Goal: Book appointment/travel/reservation

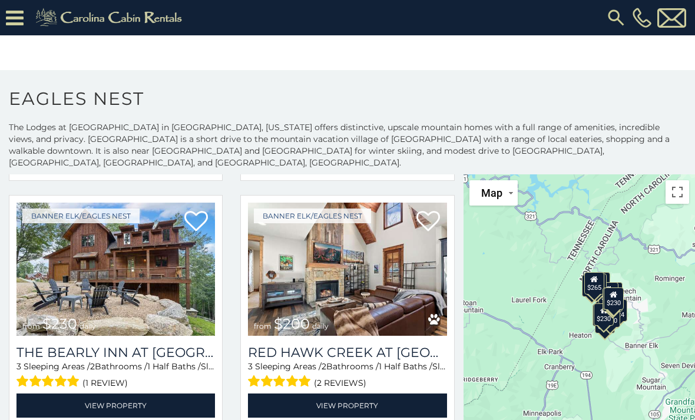
scroll to position [520, 0]
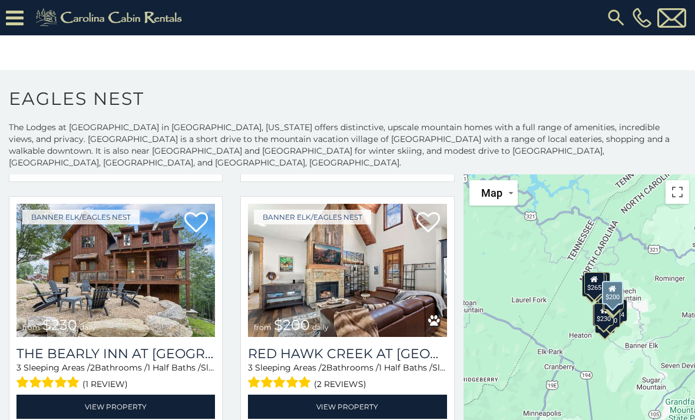
click at [426, 289] on img at bounding box center [347, 270] width 199 height 133
click at [406, 280] on img at bounding box center [347, 270] width 199 height 133
click at [408, 395] on link "View Property" at bounding box center [347, 407] width 199 height 24
click at [405, 395] on link "View Property" at bounding box center [347, 407] width 199 height 24
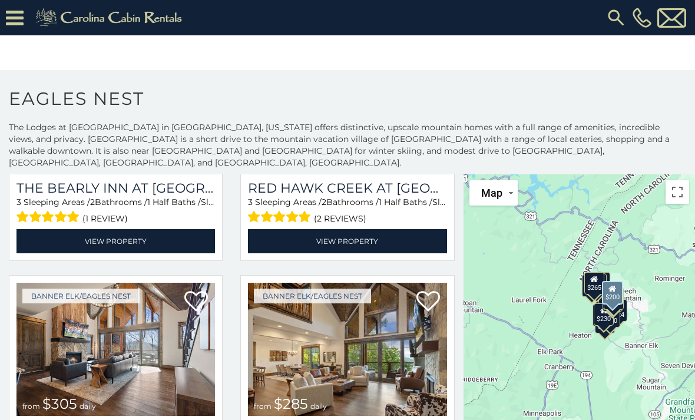
click at [408, 238] on link "View Property" at bounding box center [347, 241] width 199 height 24
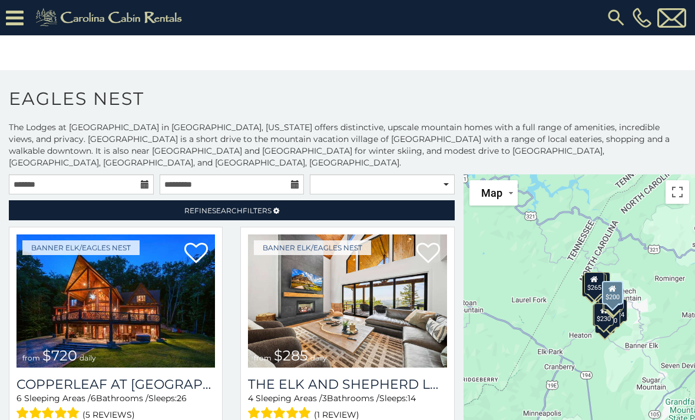
scroll to position [0, 0]
click at [349, 174] on select "**********" at bounding box center [382, 184] width 145 height 20
select select "*********"
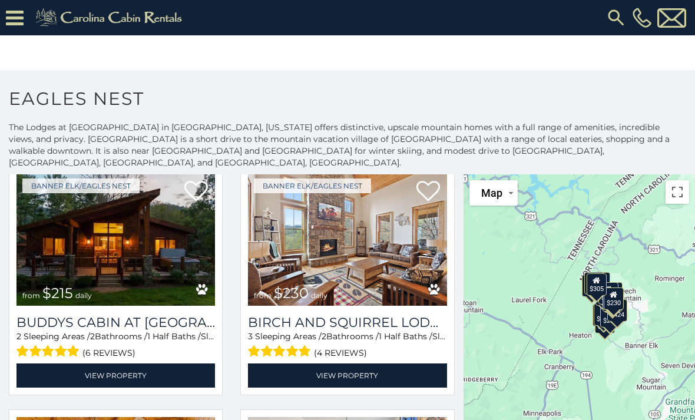
scroll to position [1043, 0]
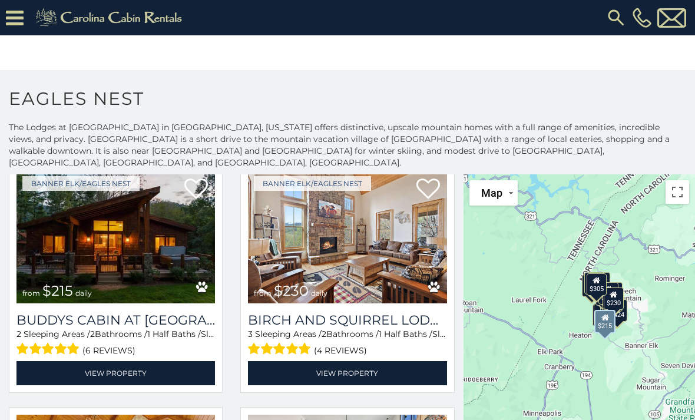
click at [68, 255] on img at bounding box center [115, 236] width 199 height 133
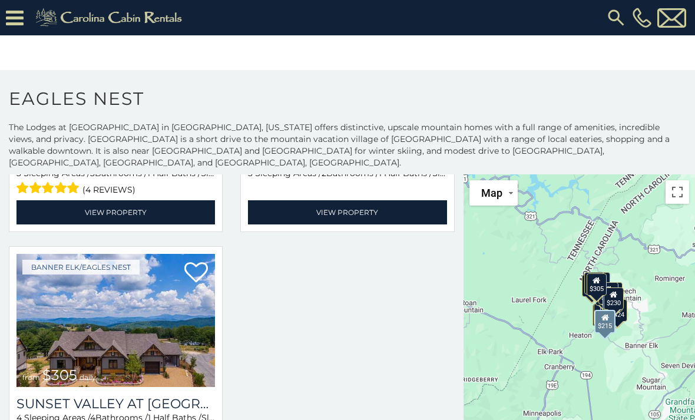
scroll to position [2187, 0]
click at [35, 306] on img at bounding box center [115, 320] width 199 height 133
click at [71, 337] on img at bounding box center [115, 320] width 199 height 133
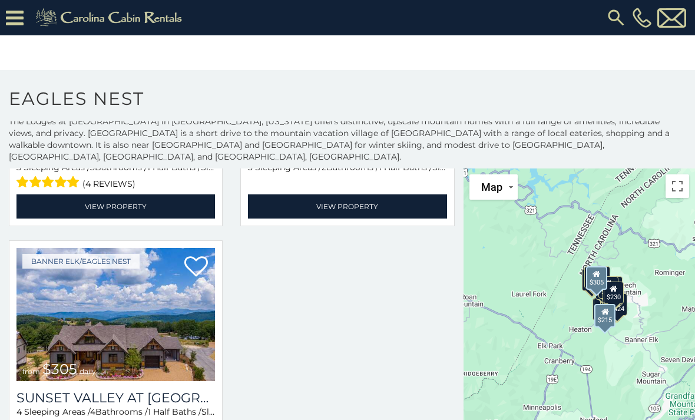
click at [388, 194] on link "View Property" at bounding box center [347, 206] width 199 height 24
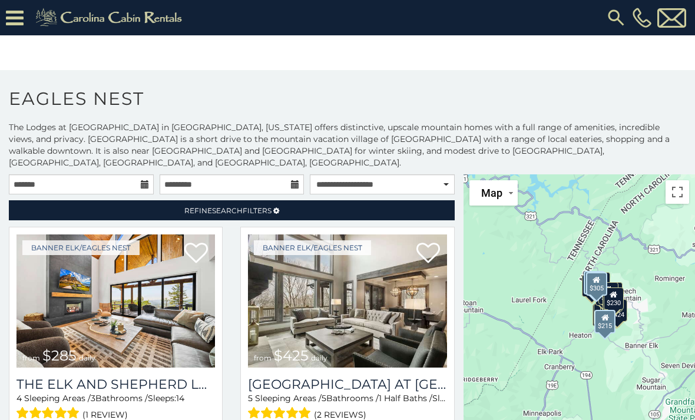
scroll to position [0, 0]
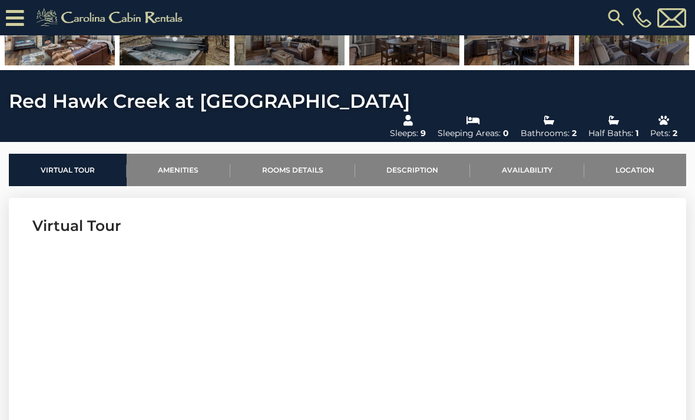
click at [537, 154] on link "Availability" at bounding box center [527, 170] width 114 height 32
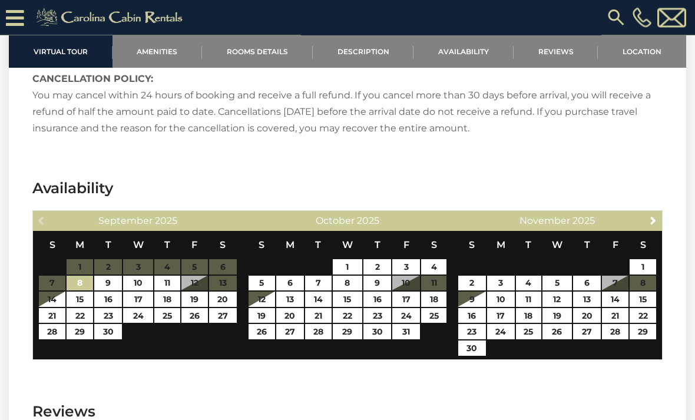
scroll to position [2637, 0]
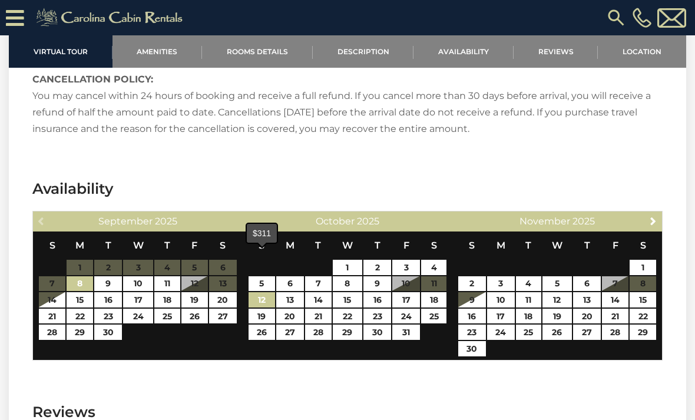
click at [265, 292] on link "12" at bounding box center [262, 299] width 27 height 15
type input "**********"
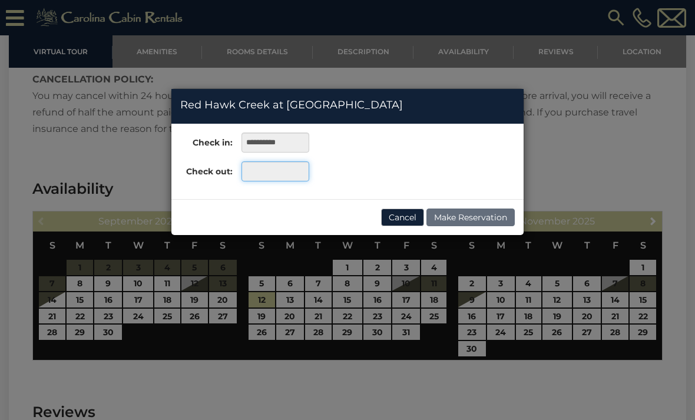
click at [271, 171] on input "text" at bounding box center [276, 171] width 68 height 20
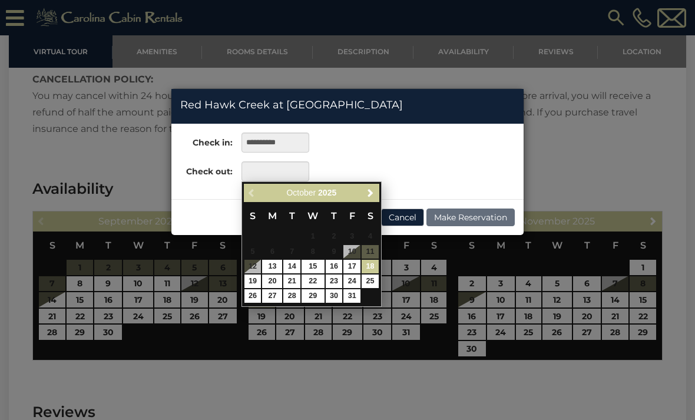
click at [372, 268] on link "18" at bounding box center [370, 267] width 17 height 14
type input "**********"
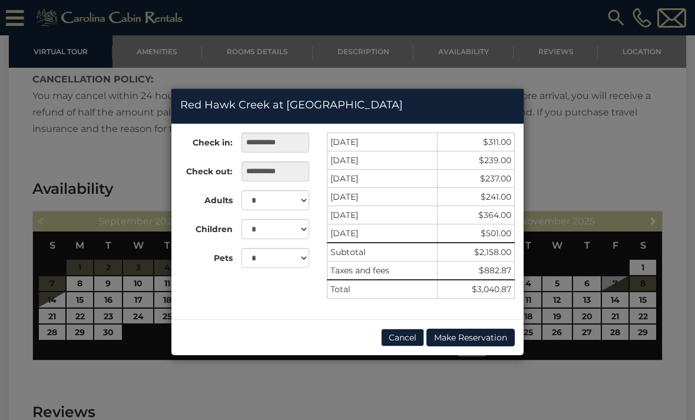
click at [402, 338] on button "Cancel" at bounding box center [402, 338] width 43 height 18
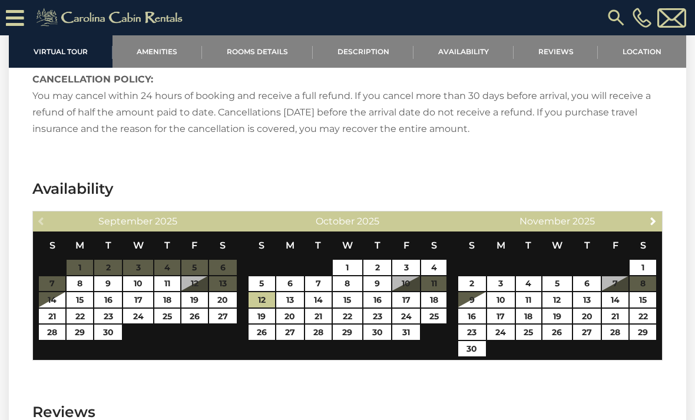
click at [435, 246] on table "S M T W T F S 1 2 3 4 5 6 7 8 9 10 11 12 13 14 15 16 17 18 19 20 21 22 23 24 25…" at bounding box center [347, 286] width 199 height 109
click at [265, 309] on link "19" at bounding box center [262, 316] width 27 height 15
type input "**********"
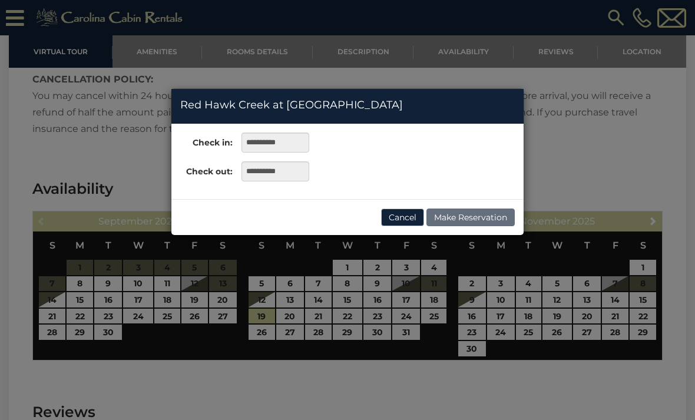
click at [406, 222] on button "Cancel" at bounding box center [402, 218] width 43 height 18
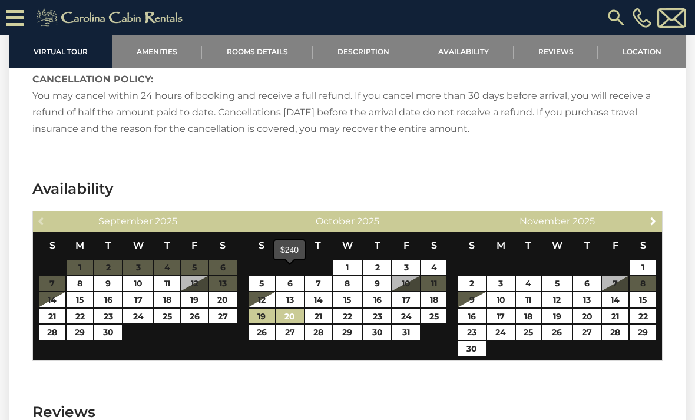
click at [296, 309] on link "20" at bounding box center [290, 316] width 28 height 15
type input "**********"
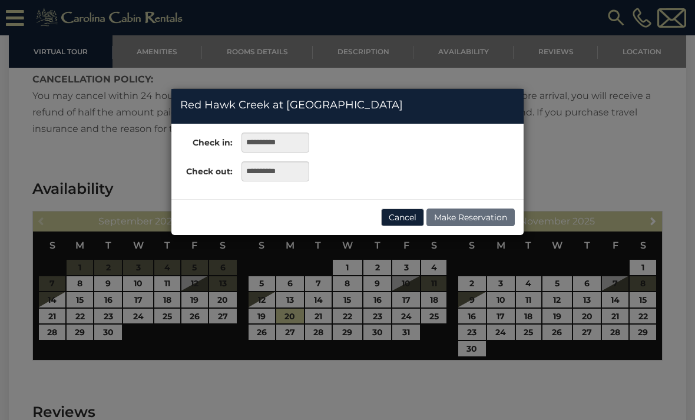
click at [402, 226] on button "Cancel" at bounding box center [402, 218] width 43 height 18
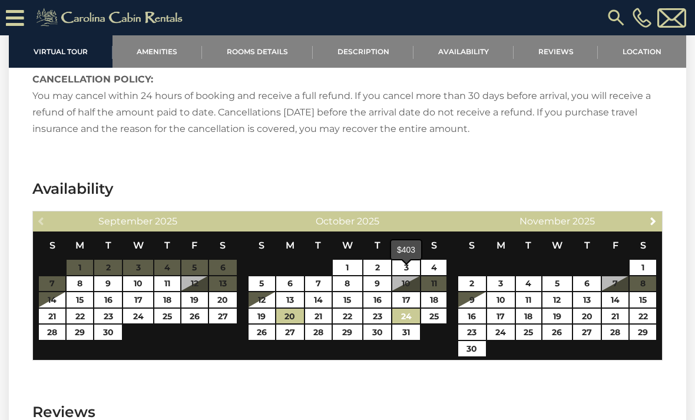
click at [410, 309] on link "24" at bounding box center [406, 316] width 28 height 15
type input "**********"
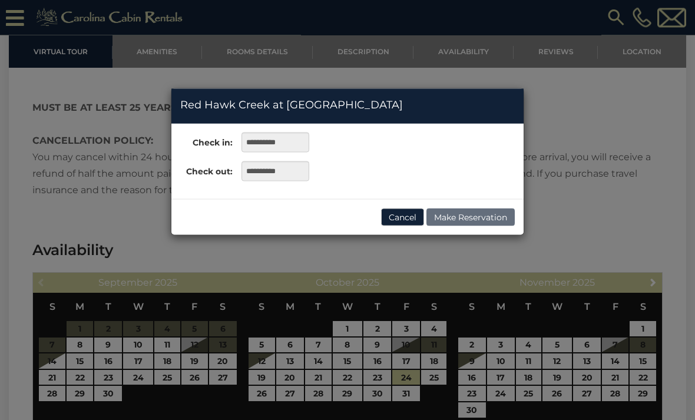
scroll to position [2572, 0]
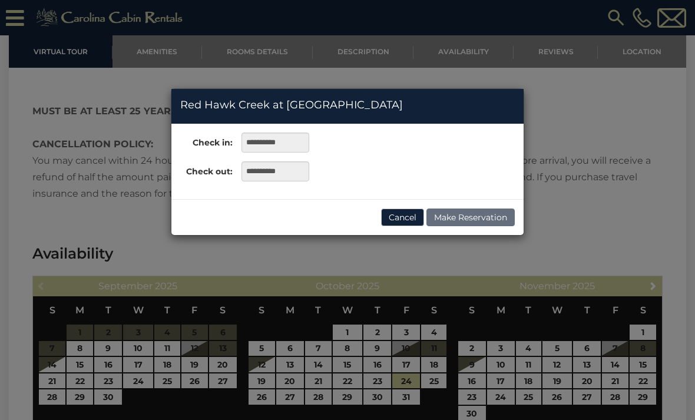
click at [404, 222] on button "Cancel" at bounding box center [402, 218] width 43 height 18
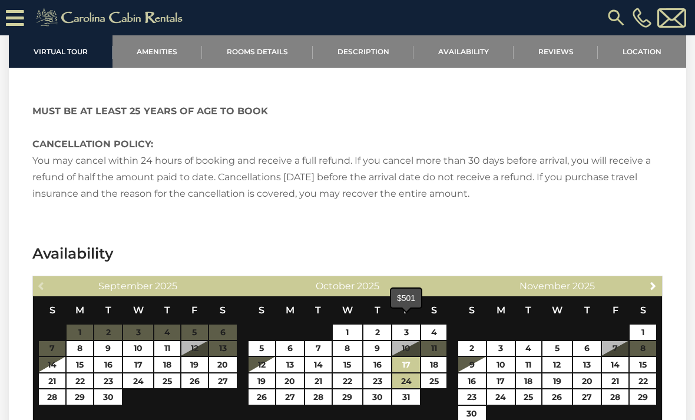
click at [408, 357] on link "17" at bounding box center [406, 364] width 28 height 15
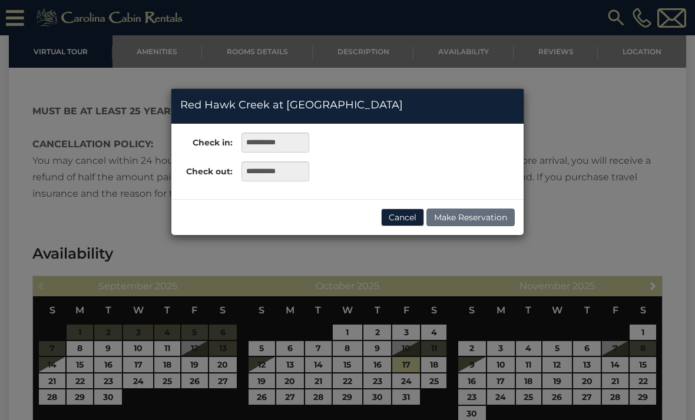
click at [412, 223] on button "Cancel" at bounding box center [402, 218] width 43 height 18
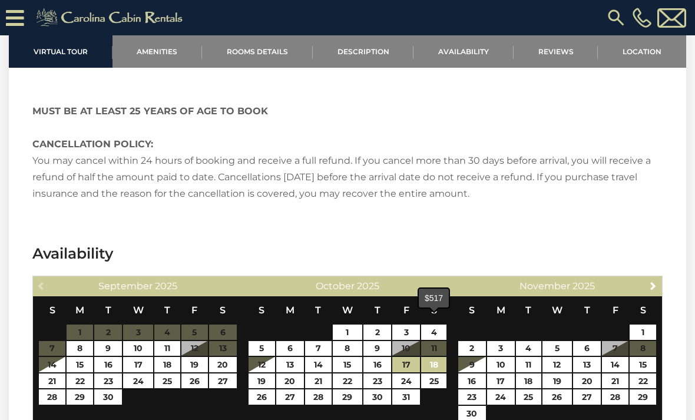
click at [440, 357] on link "18" at bounding box center [433, 364] width 25 height 15
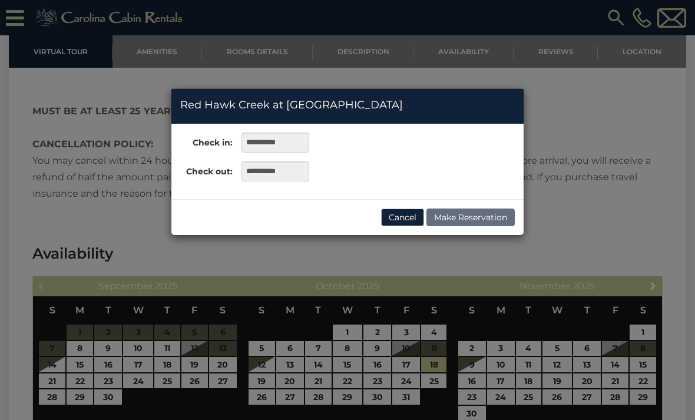
click at [407, 225] on button "Cancel" at bounding box center [402, 218] width 43 height 18
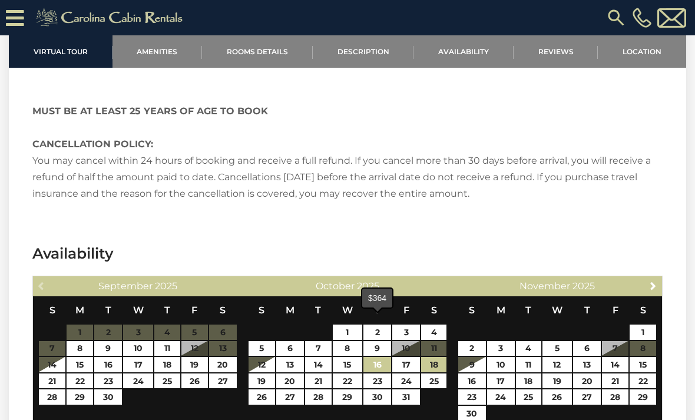
click at [384, 357] on link "16" at bounding box center [378, 364] width 28 height 15
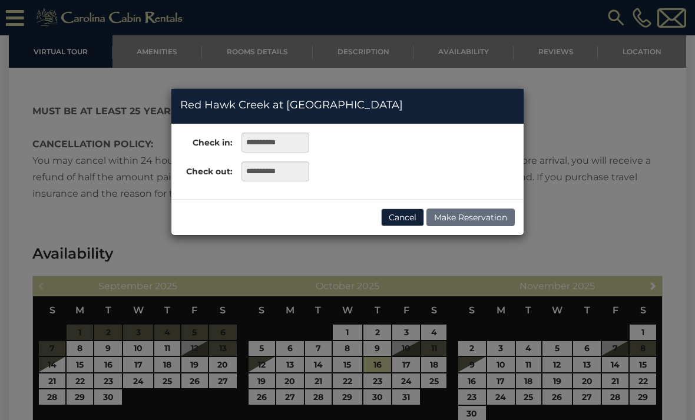
click at [407, 211] on button "Cancel" at bounding box center [402, 218] width 43 height 18
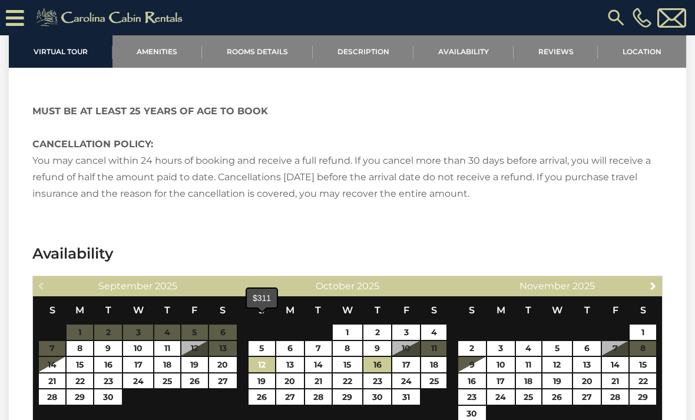
click at [268, 357] on link "12" at bounding box center [262, 364] width 27 height 15
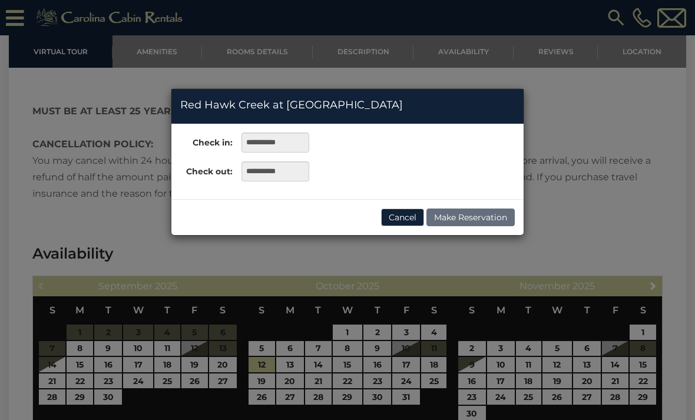
click at [415, 212] on button "Cancel" at bounding box center [402, 218] width 43 height 18
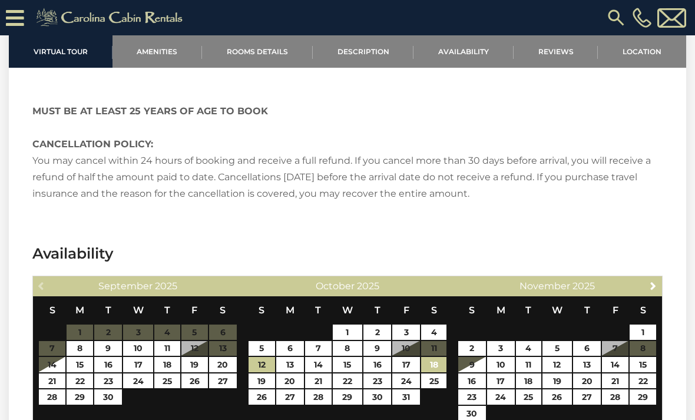
click at [437, 357] on link "18" at bounding box center [433, 364] width 25 height 15
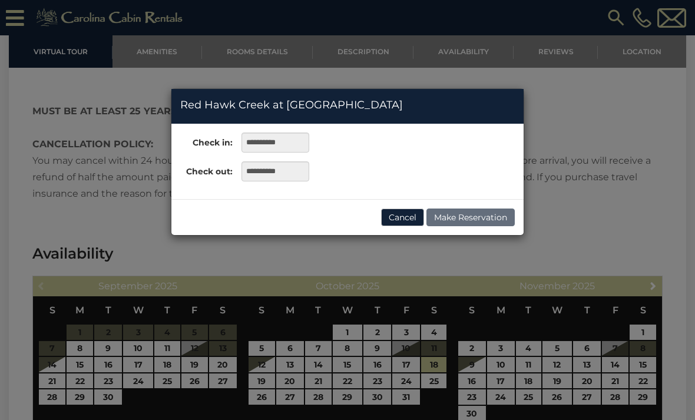
click at [408, 217] on button "Cancel" at bounding box center [402, 218] width 43 height 18
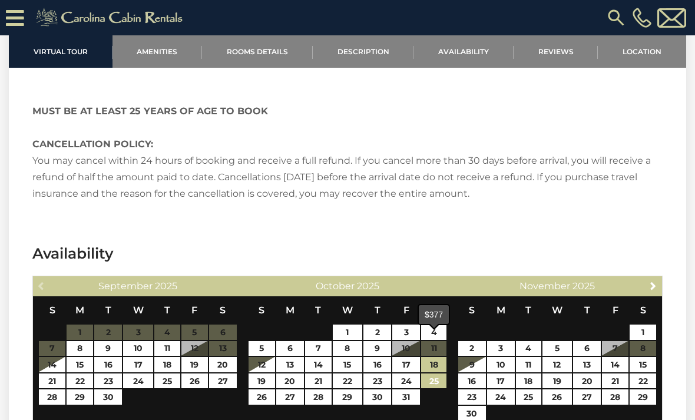
click at [440, 374] on link "25" at bounding box center [433, 381] width 25 height 15
type input "**********"
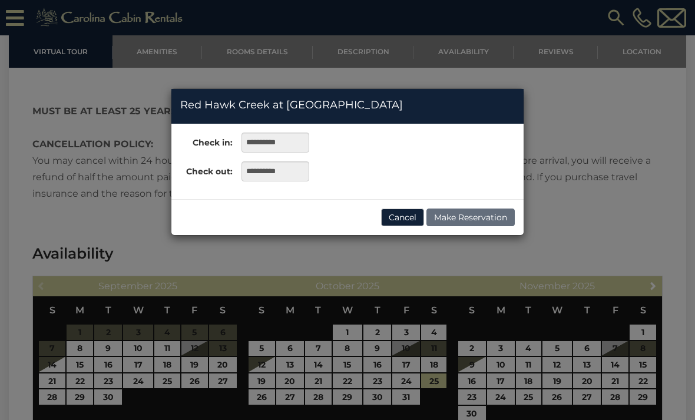
click at [403, 220] on button "Cancel" at bounding box center [402, 218] width 43 height 18
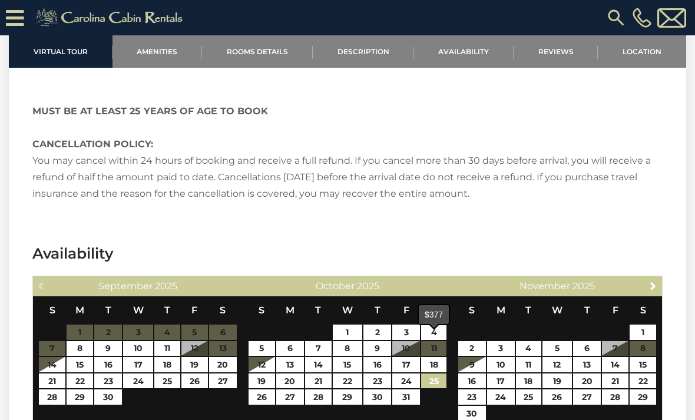
click at [436, 374] on link "25" at bounding box center [433, 381] width 25 height 15
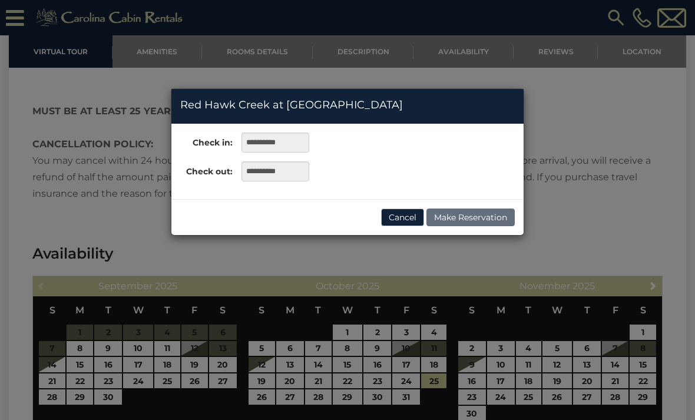
click at [411, 219] on button "Cancel" at bounding box center [402, 218] width 43 height 18
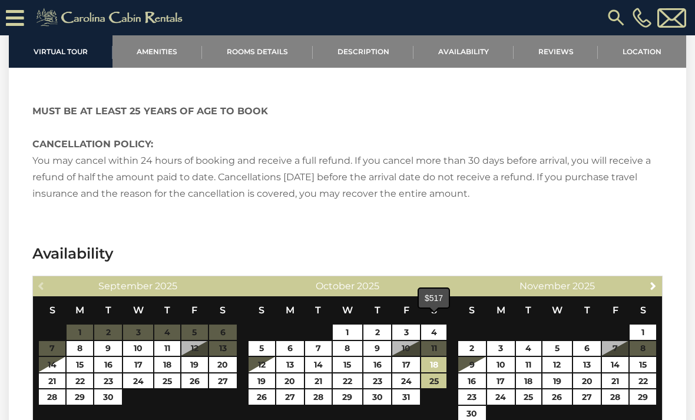
click at [437, 357] on link "18" at bounding box center [433, 364] width 25 height 15
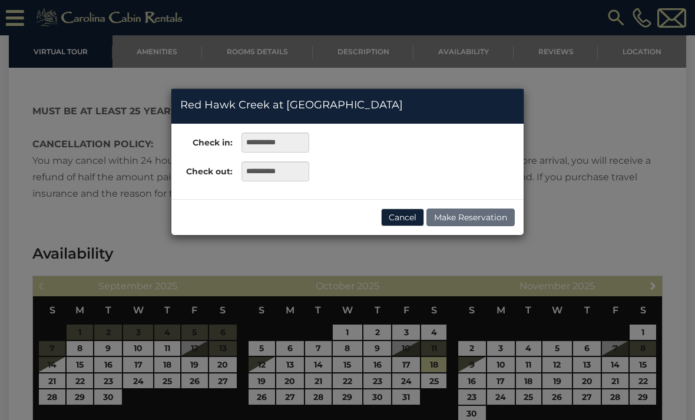
click at [412, 212] on button "Cancel" at bounding box center [402, 218] width 43 height 18
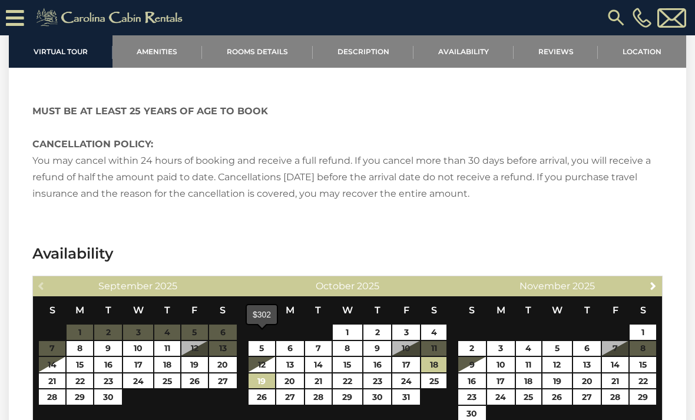
click at [266, 374] on link "19" at bounding box center [262, 381] width 27 height 15
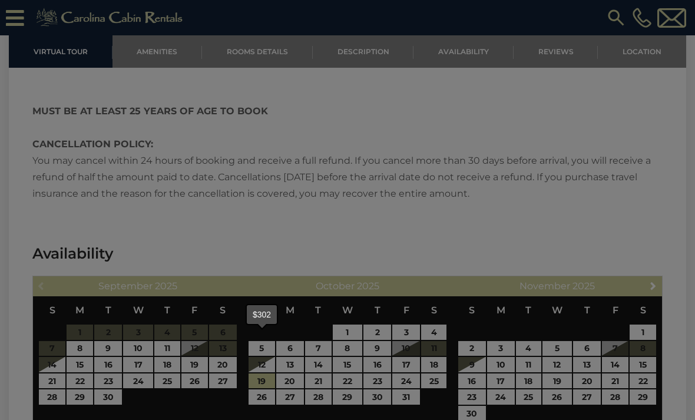
type input "**********"
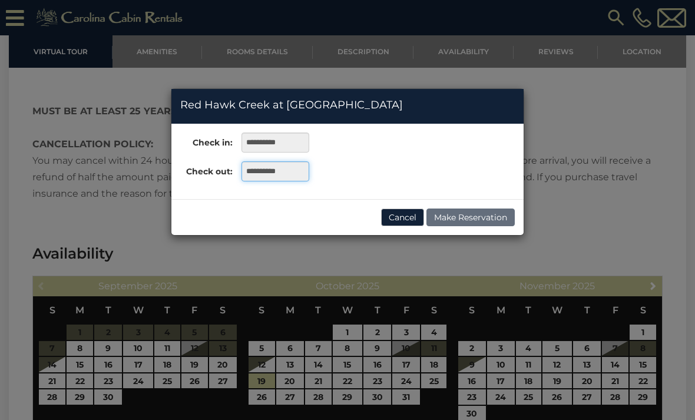
click at [295, 176] on input "**********" at bounding box center [276, 171] width 68 height 20
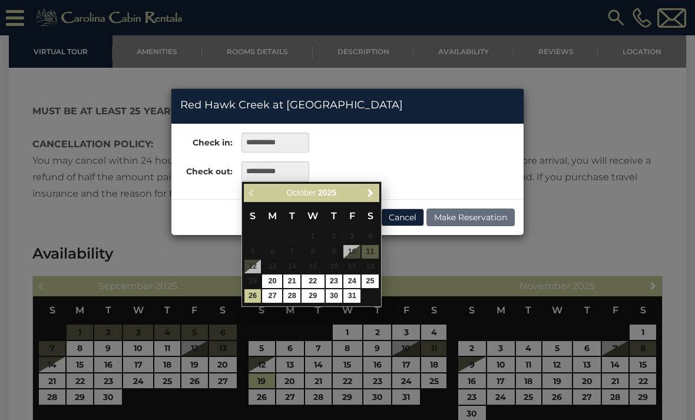
click at [440, 344] on div "**********" at bounding box center [347, 210] width 695 height 420
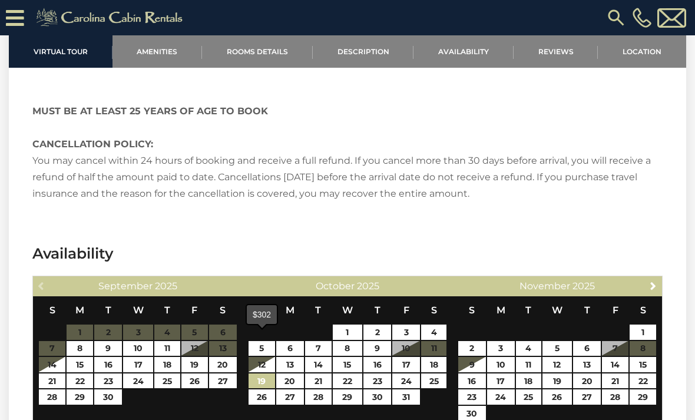
click at [263, 374] on link "19" at bounding box center [262, 381] width 27 height 15
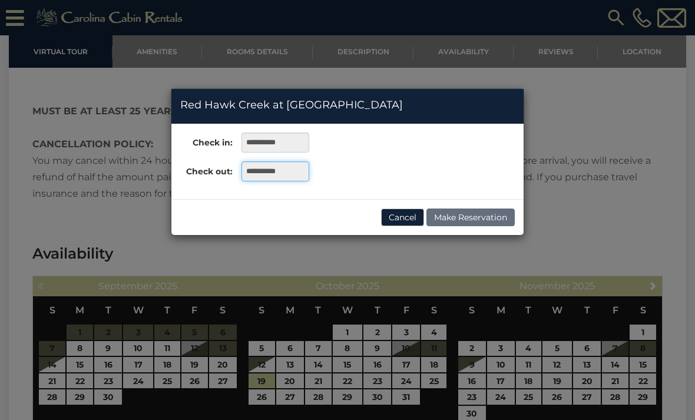
click at [292, 173] on input "**********" at bounding box center [276, 171] width 68 height 20
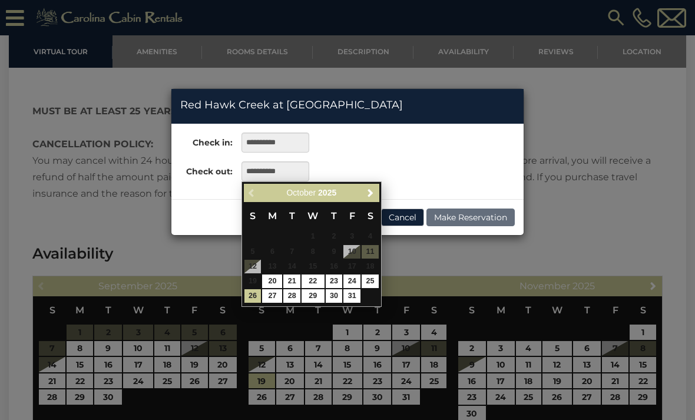
click at [374, 283] on link "25" at bounding box center [370, 282] width 17 height 14
type input "**********"
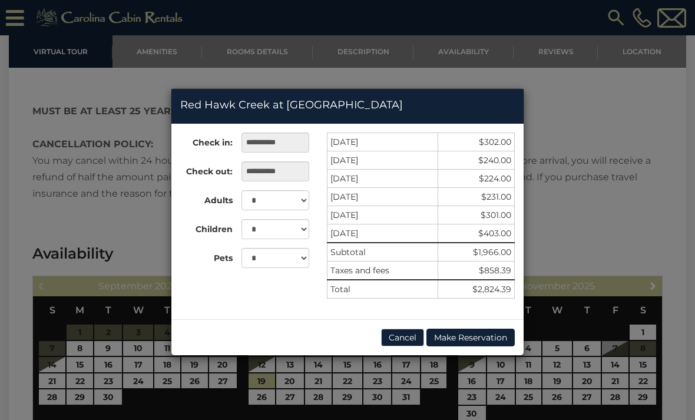
click at [405, 334] on button "Cancel" at bounding box center [402, 338] width 43 height 18
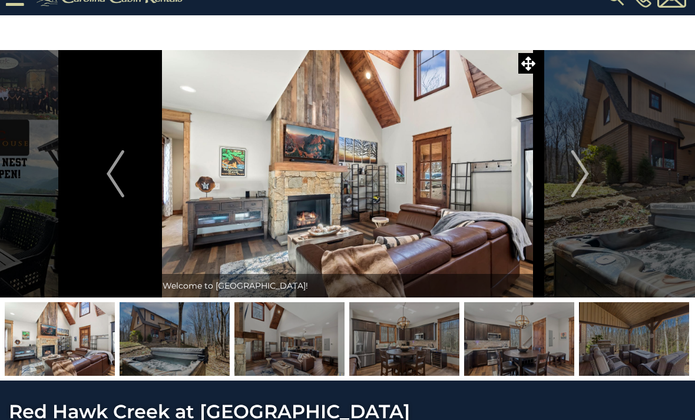
scroll to position [19, 0]
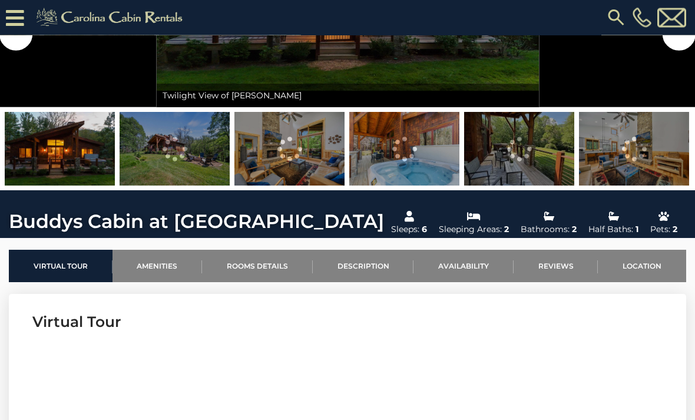
scroll to position [181, 0]
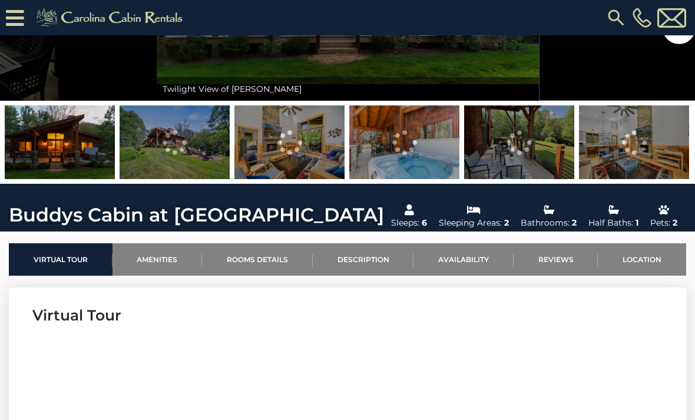
click at [453, 272] on link "Availability" at bounding box center [464, 259] width 100 height 32
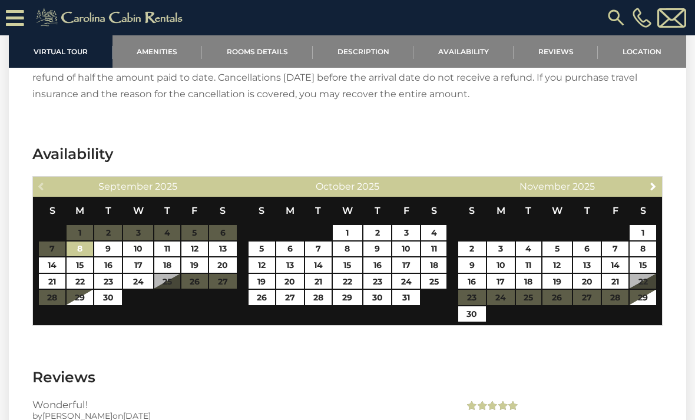
scroll to position [2771, 0]
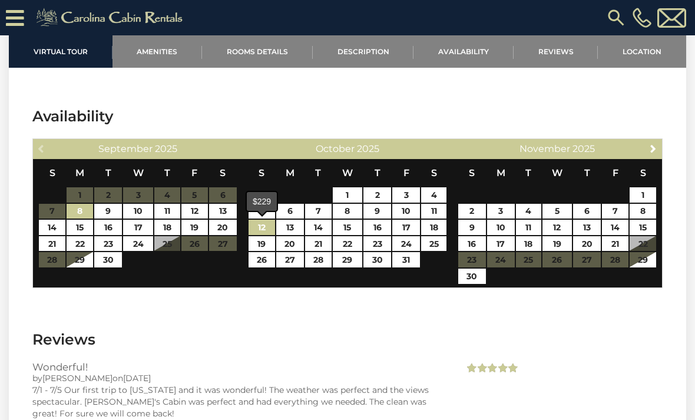
click at [262, 229] on link "12" at bounding box center [262, 227] width 27 height 15
type input "**********"
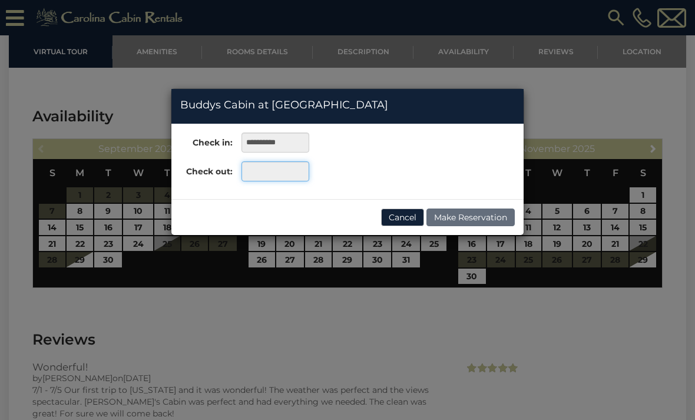
click at [258, 175] on input "text" at bounding box center [276, 171] width 68 height 20
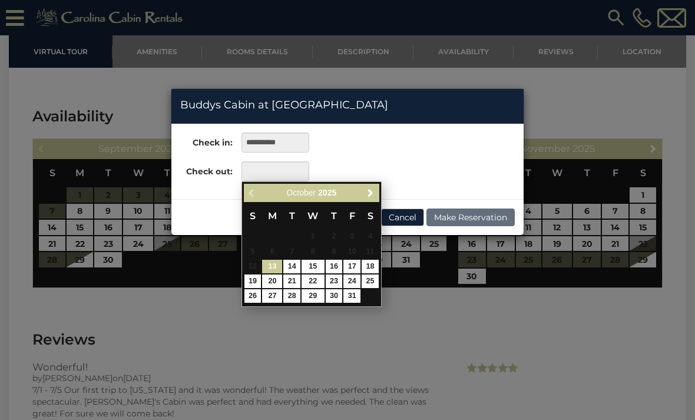
click at [368, 266] on link "18" at bounding box center [370, 267] width 17 height 14
type input "**********"
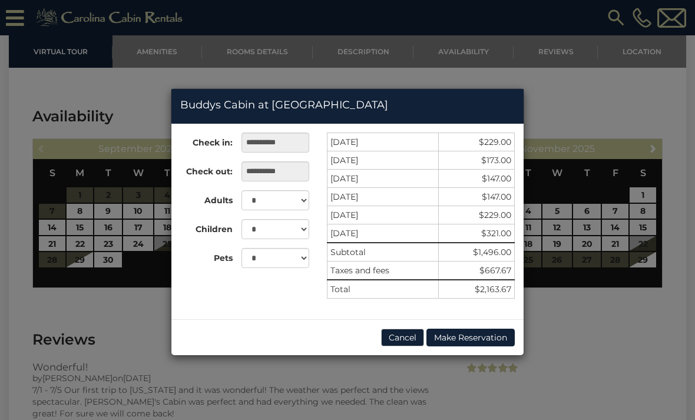
click at [375, 301] on div "[DATE] $229.00 [DATE] $173.00 [DATE] $147.00 [DATE] $147.00 [DATE] $229.00 [DAT…" at bounding box center [421, 222] width 206 height 178
click at [395, 337] on button "Cancel" at bounding box center [402, 338] width 43 height 18
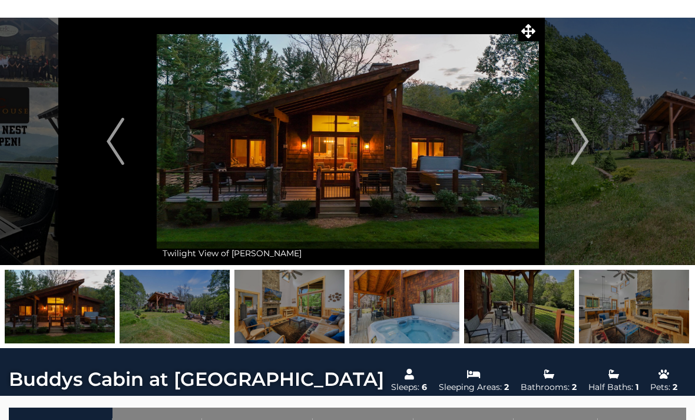
scroll to position [45, 0]
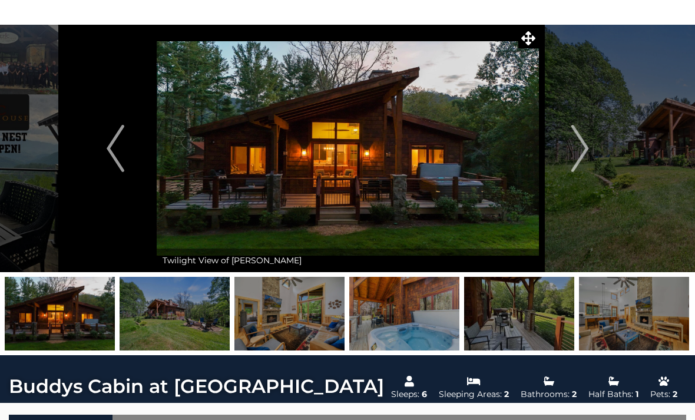
click at [169, 316] on img at bounding box center [175, 314] width 110 height 74
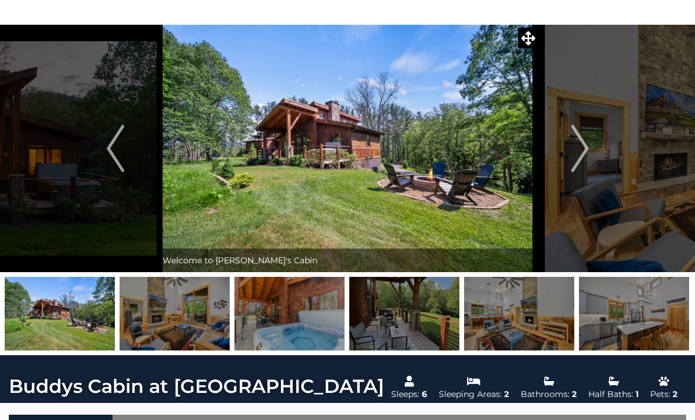
click at [264, 330] on img at bounding box center [290, 314] width 110 height 74
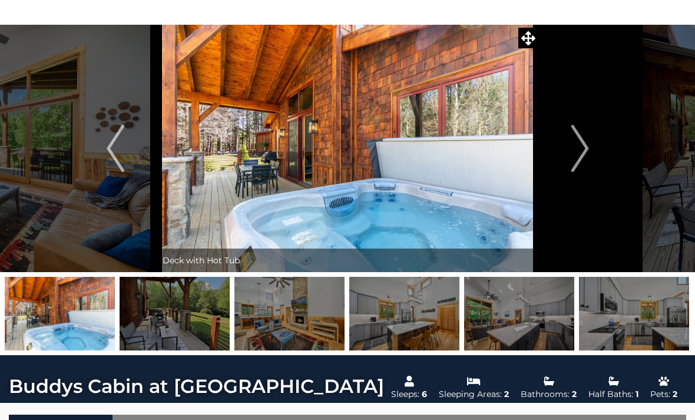
click at [266, 315] on img at bounding box center [290, 314] width 110 height 74
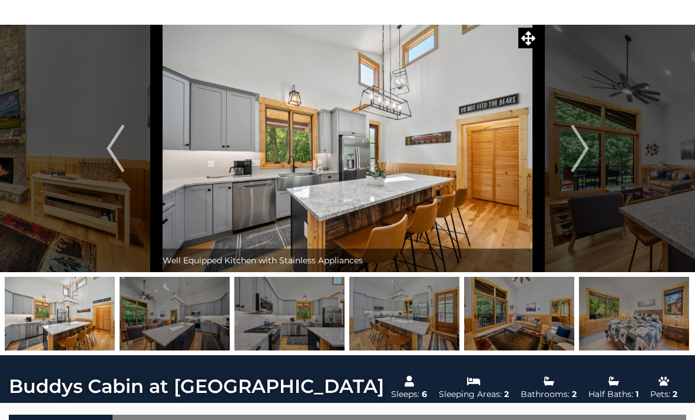
click at [617, 317] on img at bounding box center [634, 314] width 110 height 74
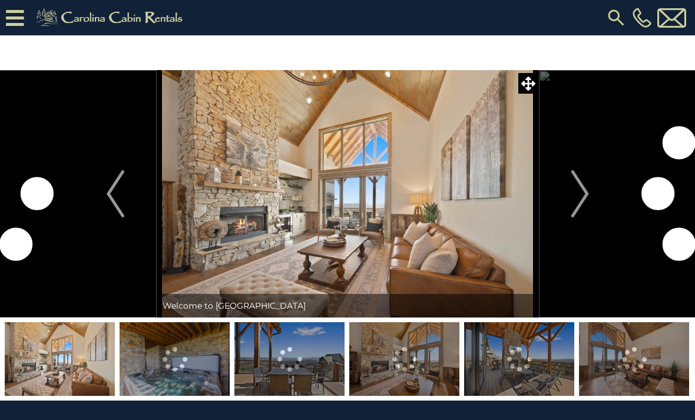
click at [586, 202] on img "Next" at bounding box center [580, 193] width 18 height 47
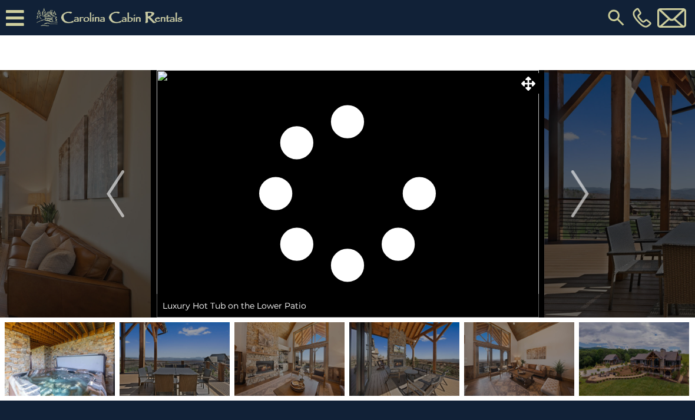
click at [642, 367] on img at bounding box center [634, 359] width 110 height 74
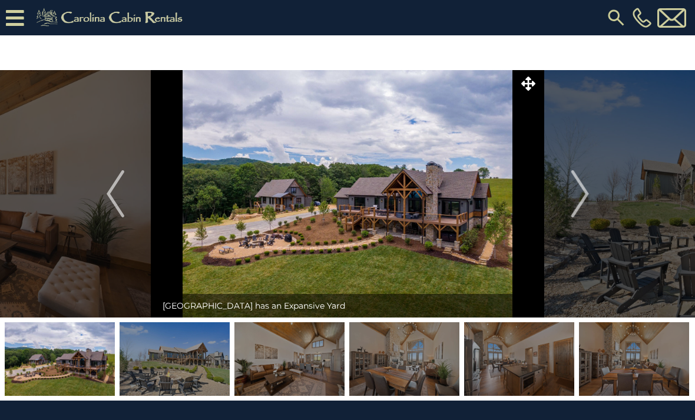
click at [575, 192] on img "Next" at bounding box center [580, 193] width 18 height 47
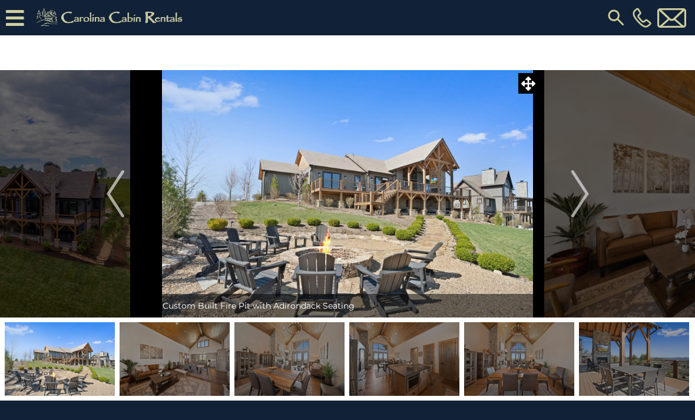
click at [579, 187] on img "Next" at bounding box center [580, 193] width 18 height 47
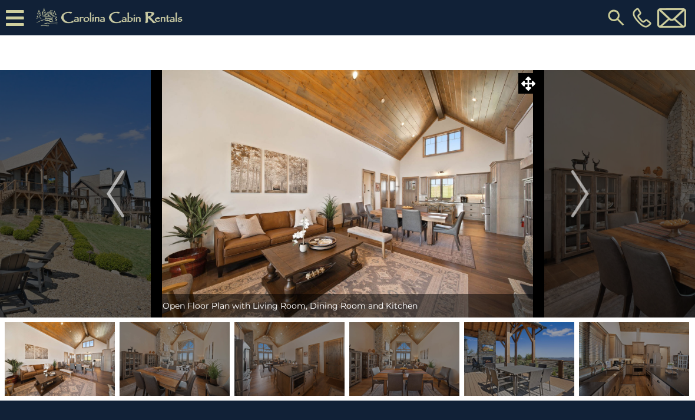
click at [576, 187] on img "Next" at bounding box center [580, 193] width 18 height 47
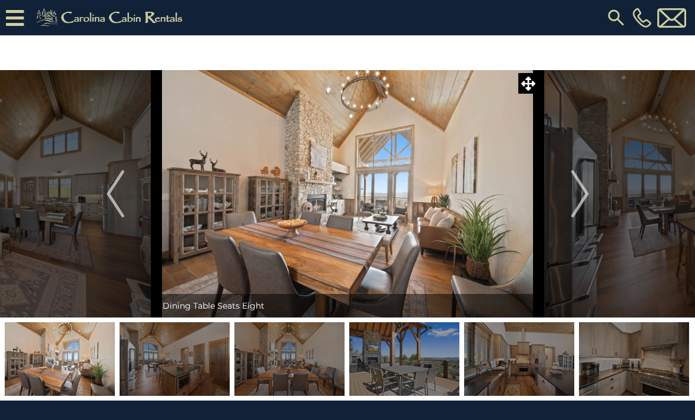
click at [579, 188] on img "Next" at bounding box center [580, 193] width 18 height 47
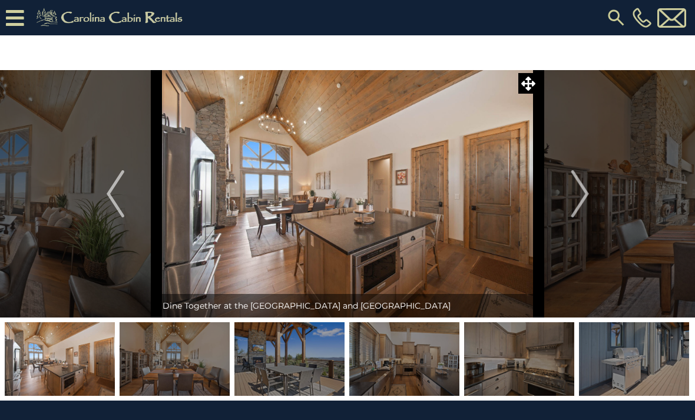
click at [579, 190] on img "Next" at bounding box center [580, 193] width 18 height 47
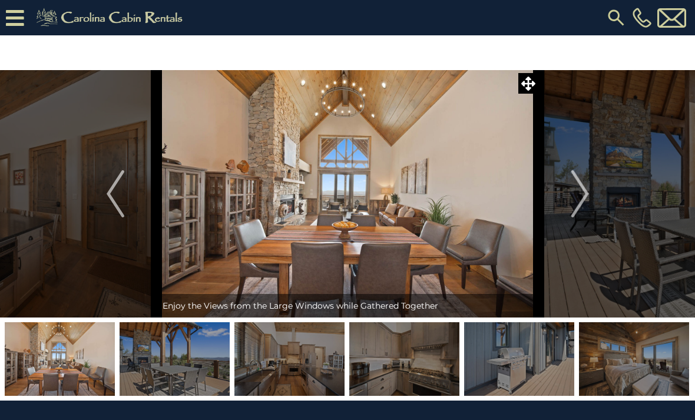
click at [580, 187] on img "Next" at bounding box center [580, 193] width 18 height 47
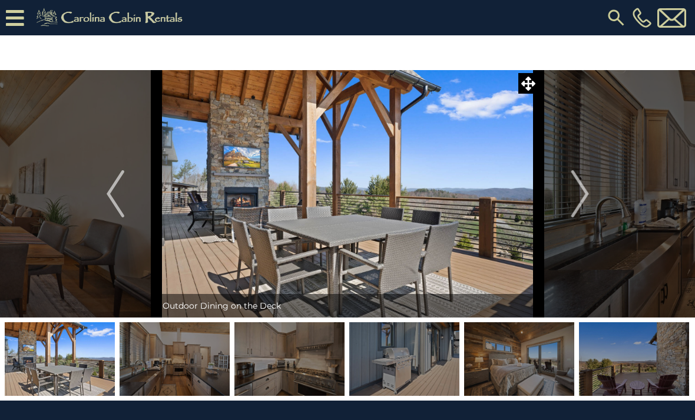
click at [581, 192] on img "Next" at bounding box center [580, 193] width 18 height 47
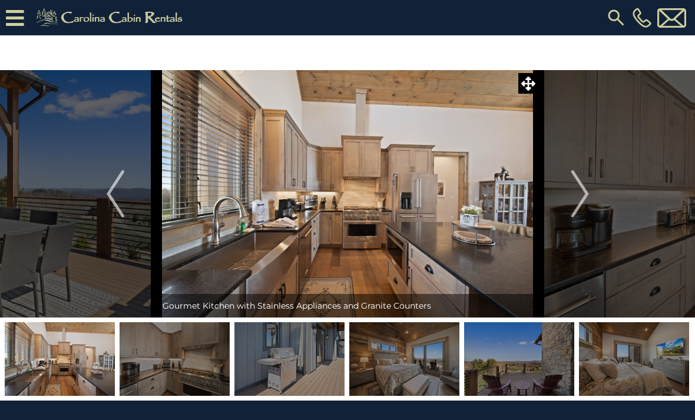
click at [582, 188] on img "Next" at bounding box center [580, 193] width 18 height 47
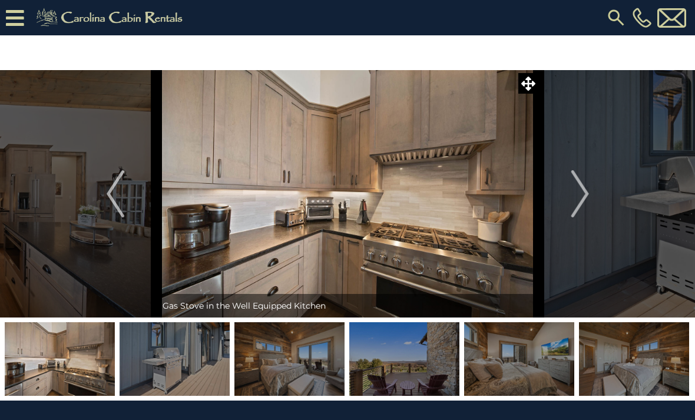
click at [583, 194] on img "Next" at bounding box center [580, 193] width 18 height 47
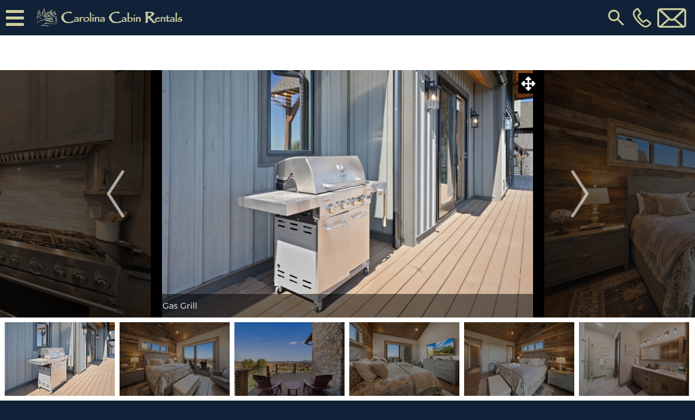
click at [579, 196] on img "Next" at bounding box center [580, 193] width 18 height 47
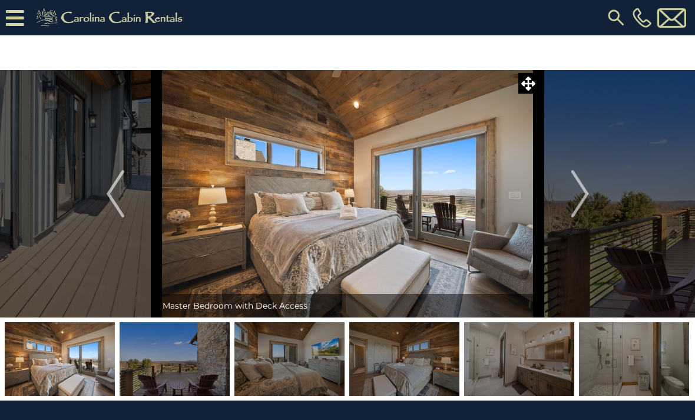
click at [583, 193] on img "Next" at bounding box center [580, 193] width 18 height 47
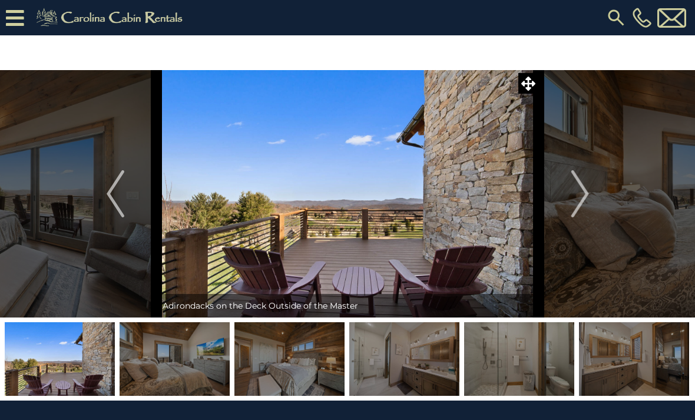
click at [580, 193] on img "Next" at bounding box center [580, 193] width 18 height 47
